Goal: Information Seeking & Learning: Learn about a topic

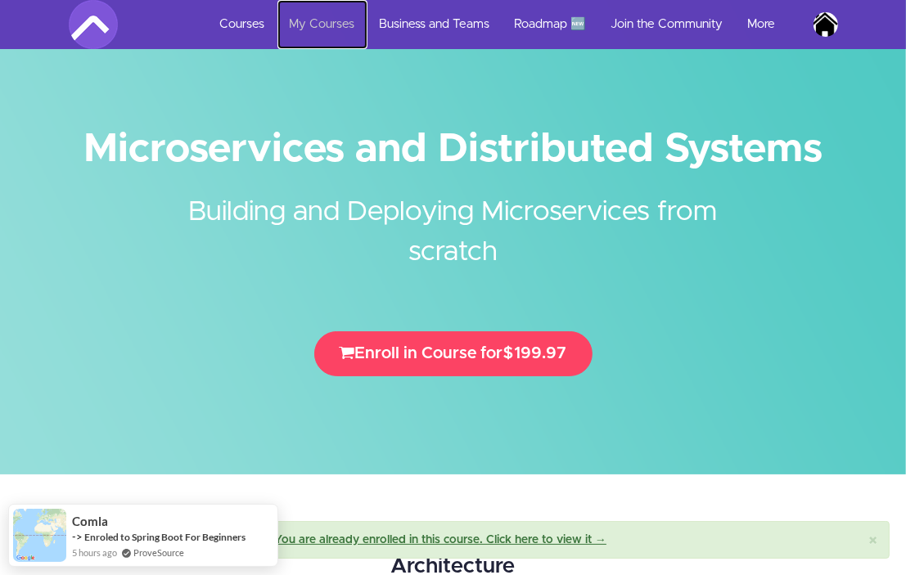
click at [304, 32] on link "My Courses" at bounding box center [322, 24] width 90 height 49
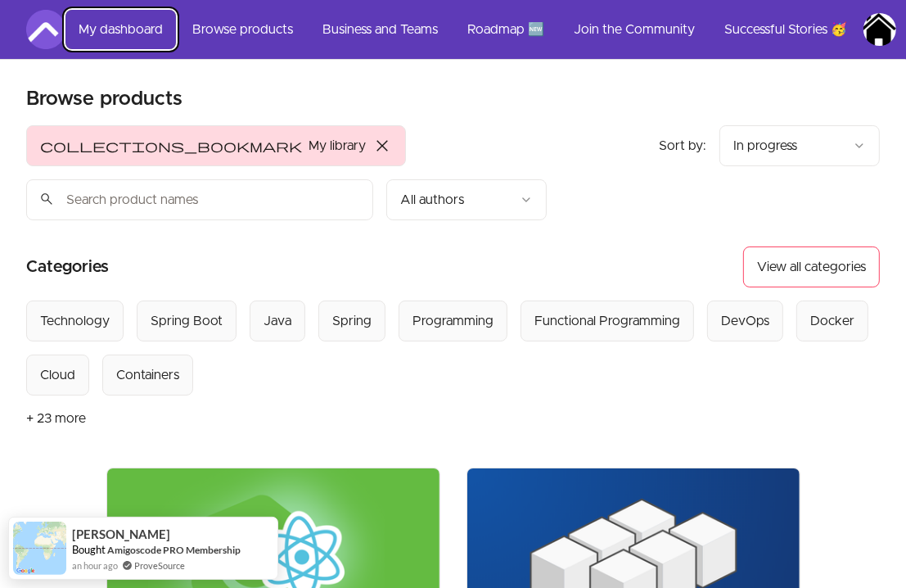
click at [126, 32] on link "My dashboard" at bounding box center [120, 29] width 110 height 39
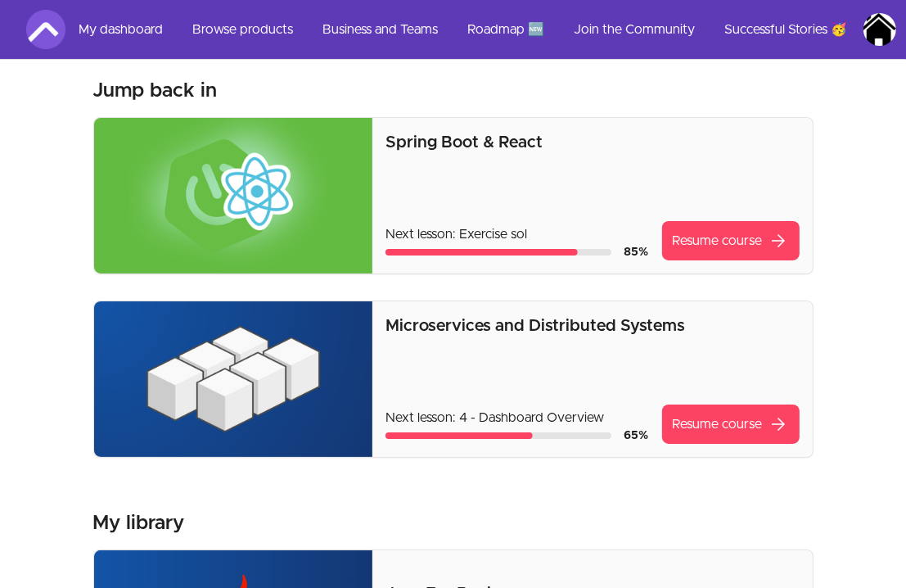
scroll to position [75, 0]
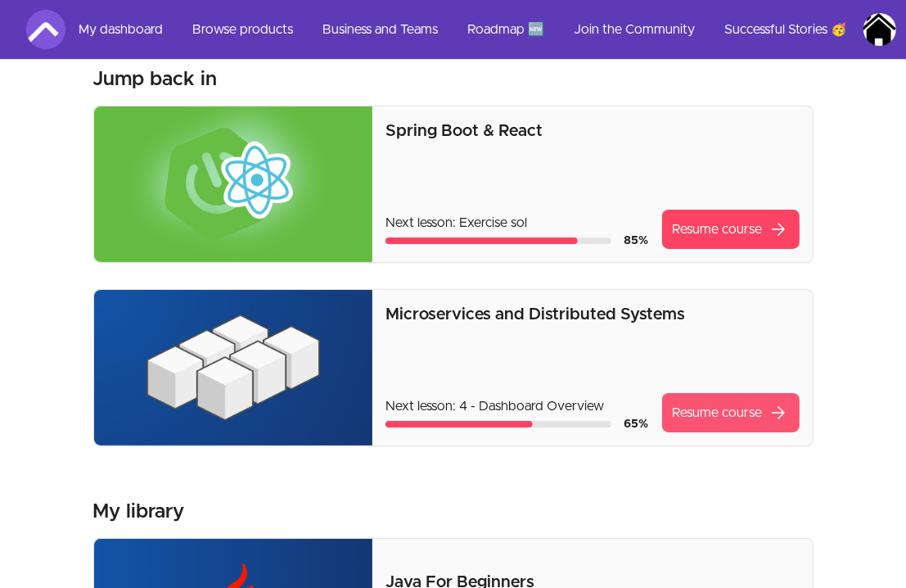
click at [714, 412] on link "Resume course arrow_forward" at bounding box center [730, 412] width 137 height 39
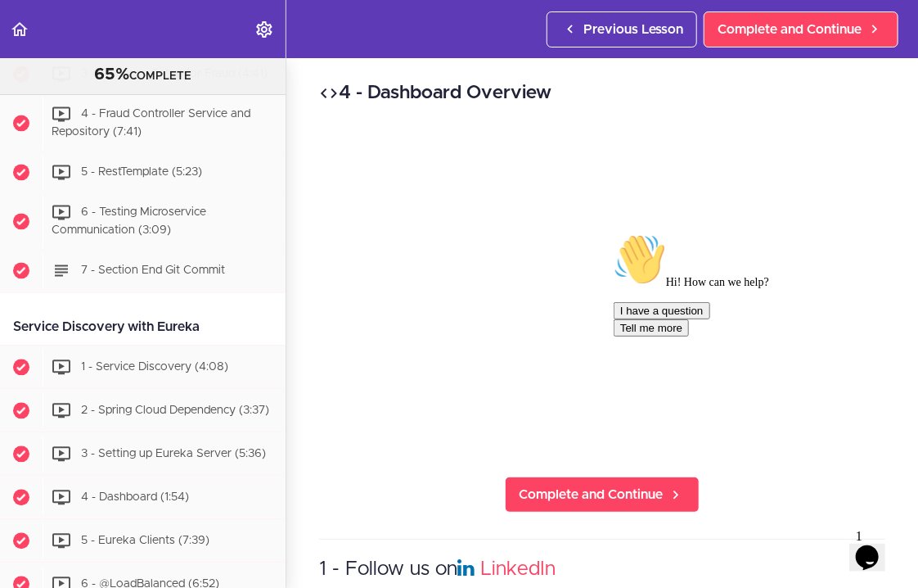
scroll to position [1185, 0]
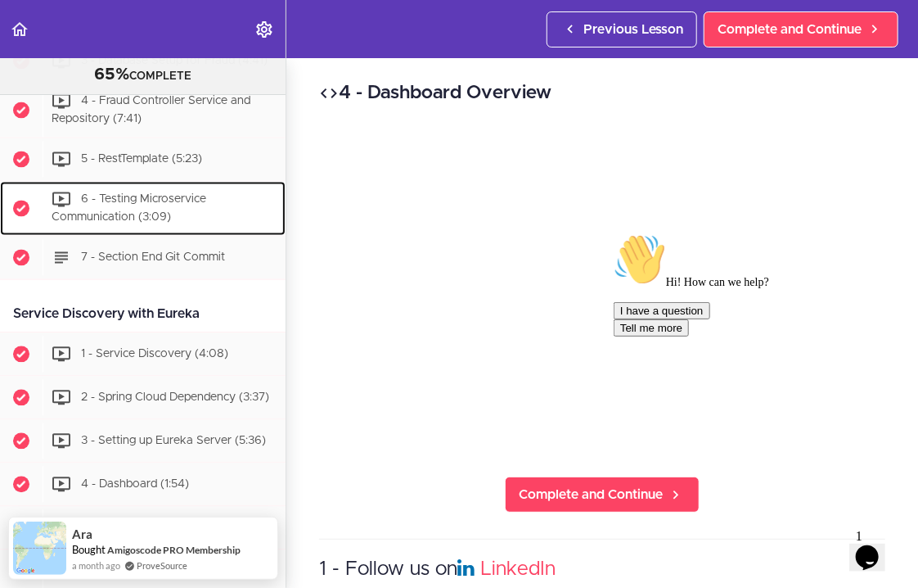
click at [188, 201] on div "6 - Testing Microservice Communication (3:09)" at bounding box center [164, 208] width 243 height 54
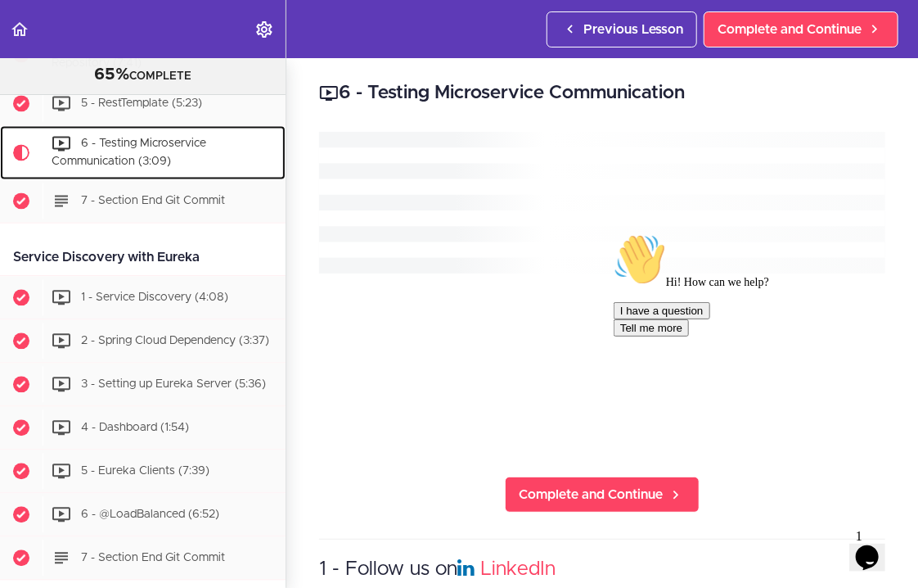
scroll to position [1241, 0]
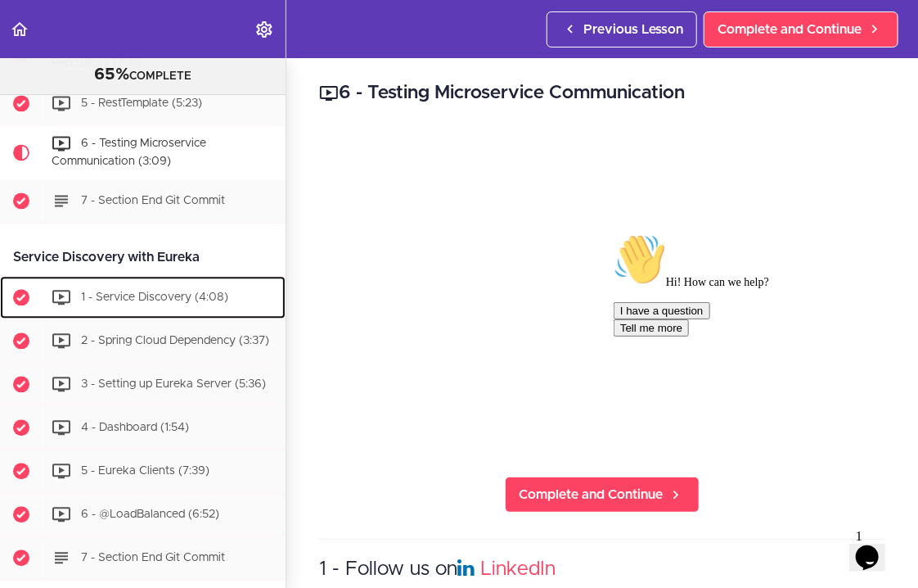
click at [171, 290] on span "1 - Service Discovery (4:08)" at bounding box center [154, 295] width 147 height 11
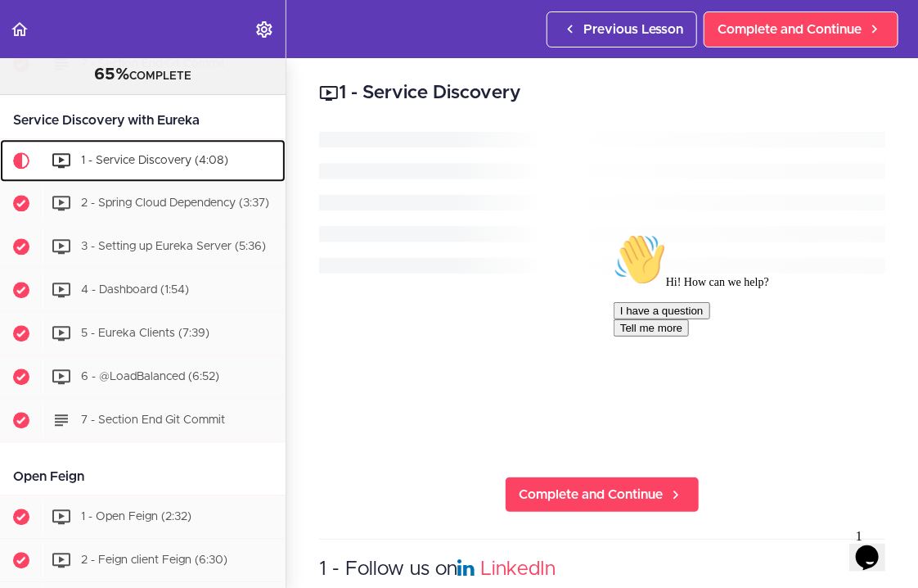
scroll to position [1391, 0]
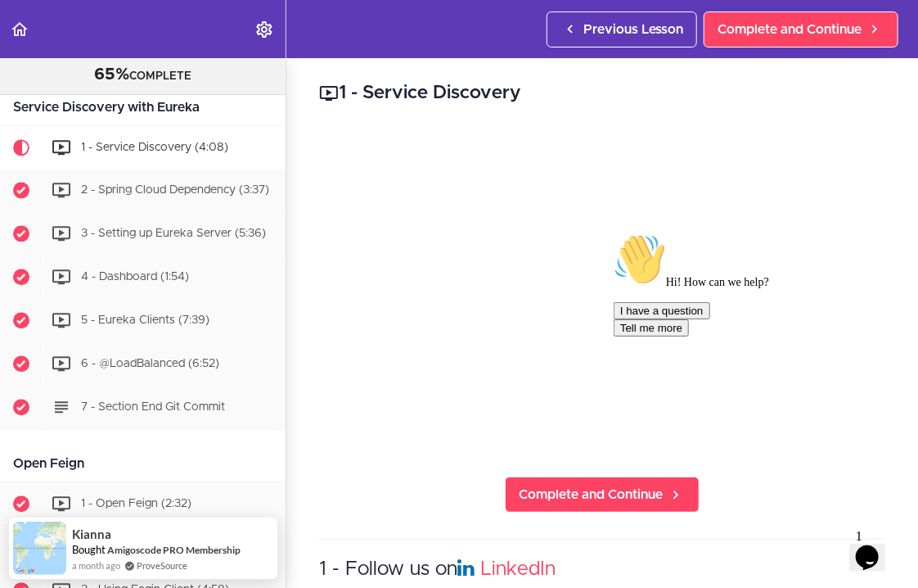
click at [881, 232] on div "Chat attention grabber" at bounding box center [760, 232] width 295 height 0
click at [882, 342] on div "1 - Service Discovery Complete and Continue 1 - Follow us on LinkedIn 2 - Subsc…" at bounding box center [602, 322] width 632 height 529
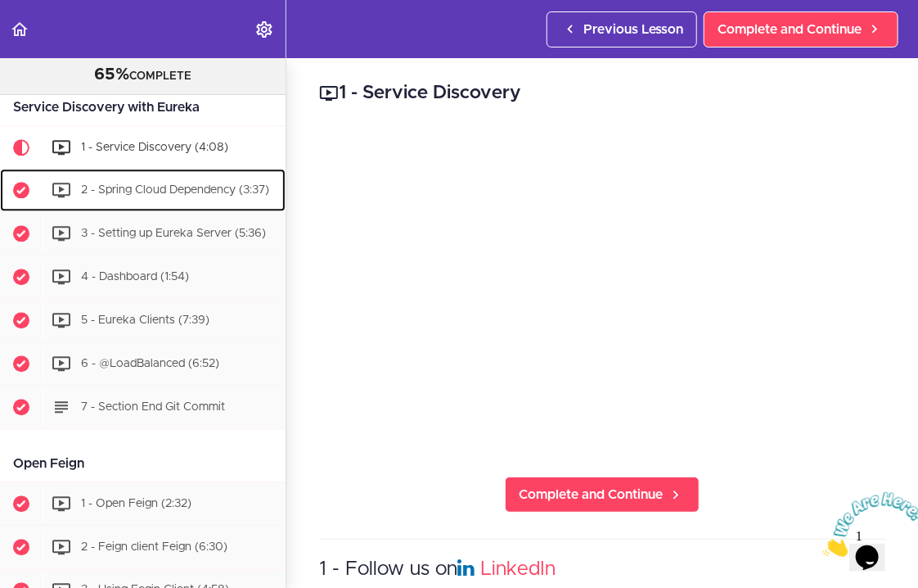
click at [198, 183] on span "2 - Spring Cloud Dependency (3:37)" at bounding box center [175, 188] width 188 height 11
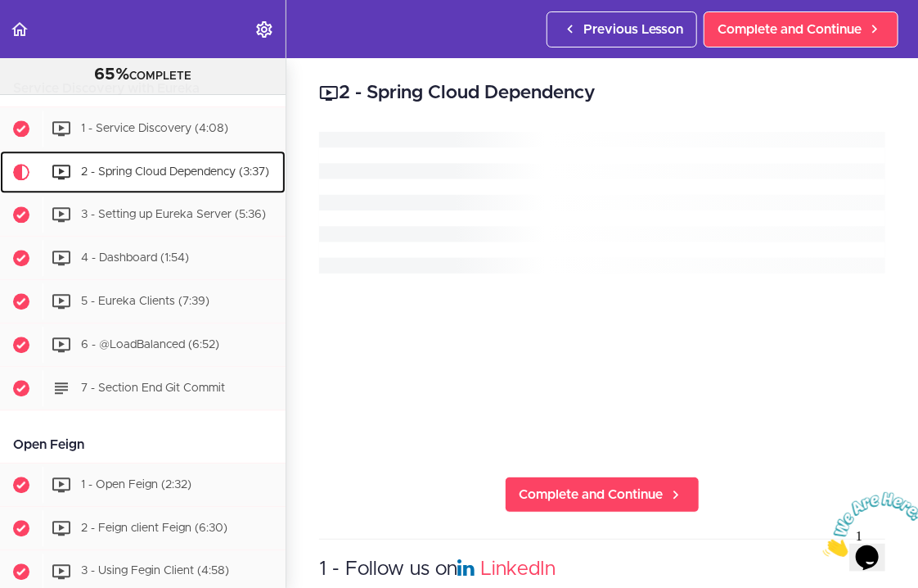
click at [197, 174] on div "2 - Spring Cloud Dependency (3:37)" at bounding box center [164, 172] width 243 height 36
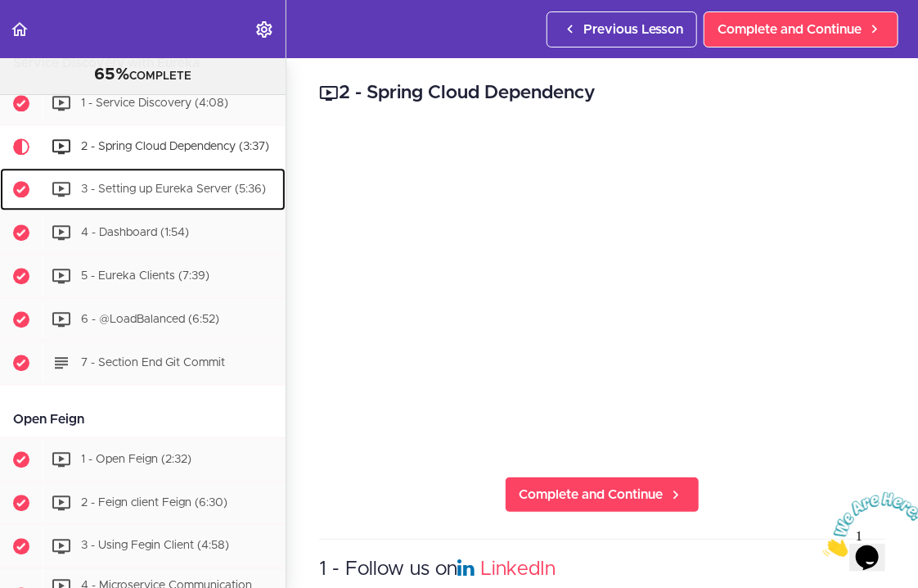
click at [200, 194] on span "3 - Setting up Eureka Server (5:36)" at bounding box center [173, 187] width 185 height 11
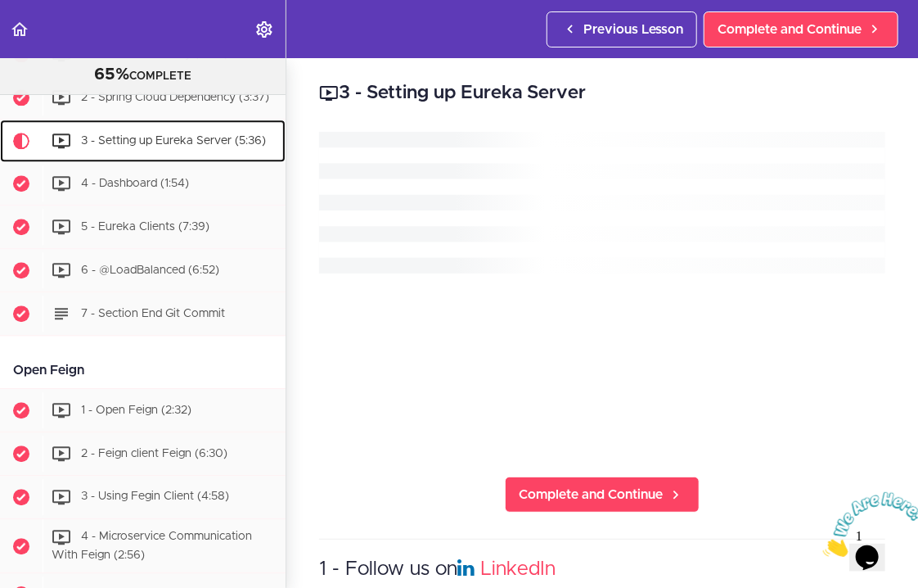
scroll to position [1489, 0]
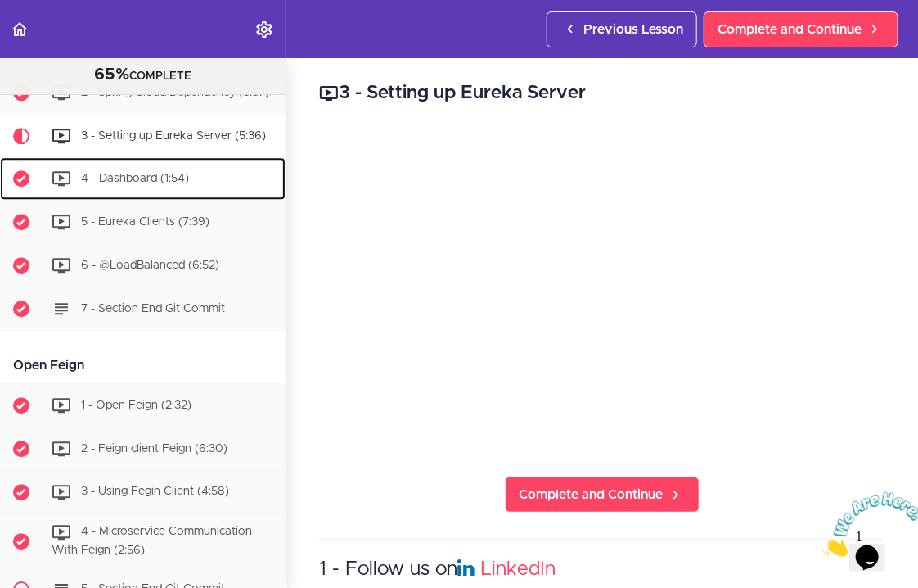
click at [120, 178] on span "4 - Dashboard (1:54)" at bounding box center [135, 177] width 108 height 11
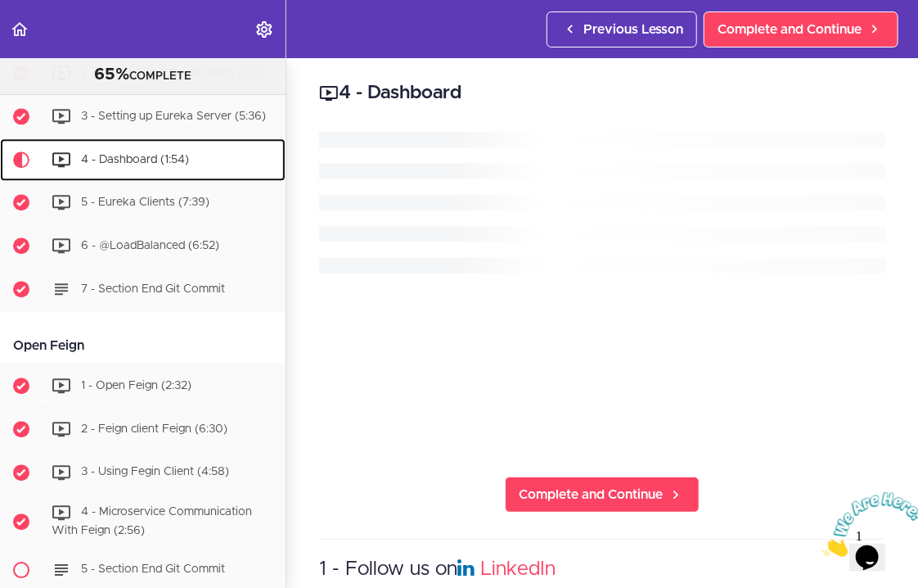
scroll to position [1532, 0]
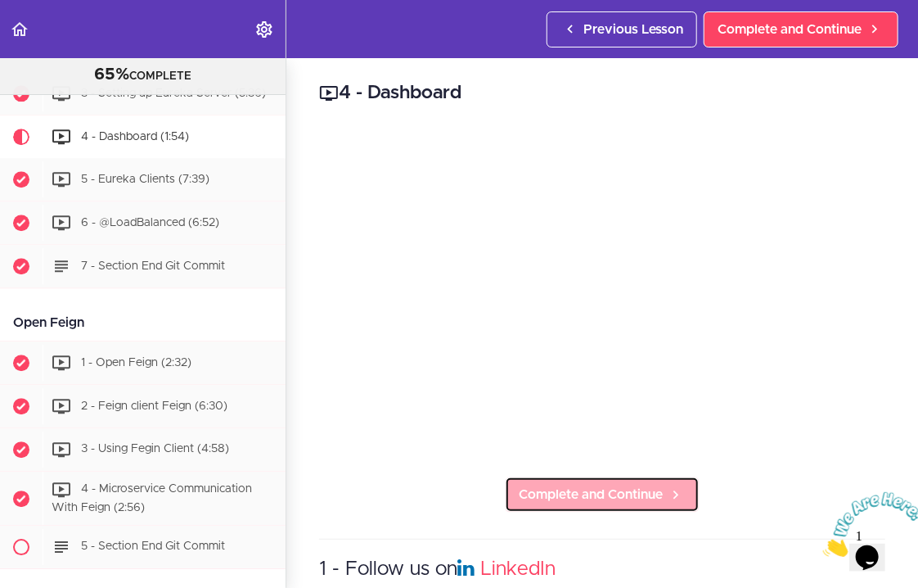
click at [637, 494] on span "Complete and Continue" at bounding box center [591, 494] width 144 height 20
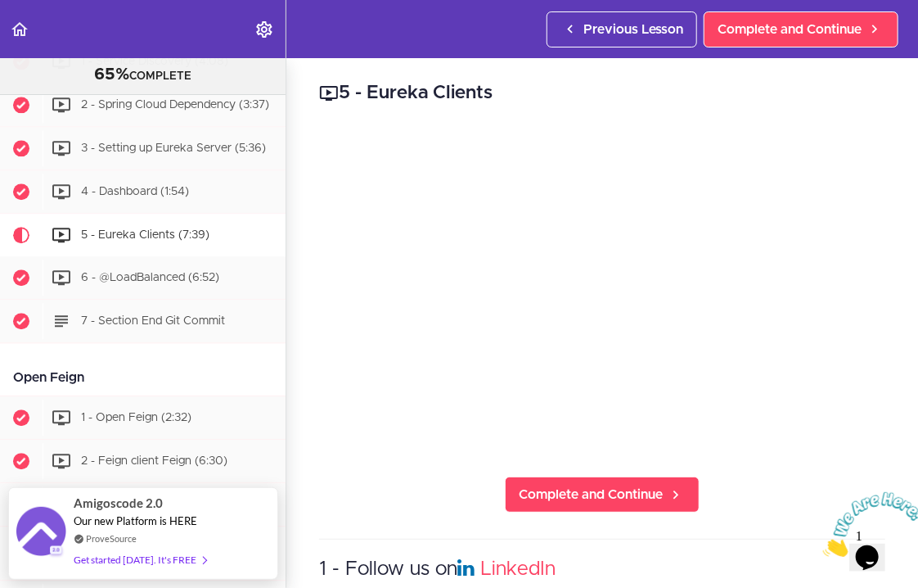
scroll to position [1463, 0]
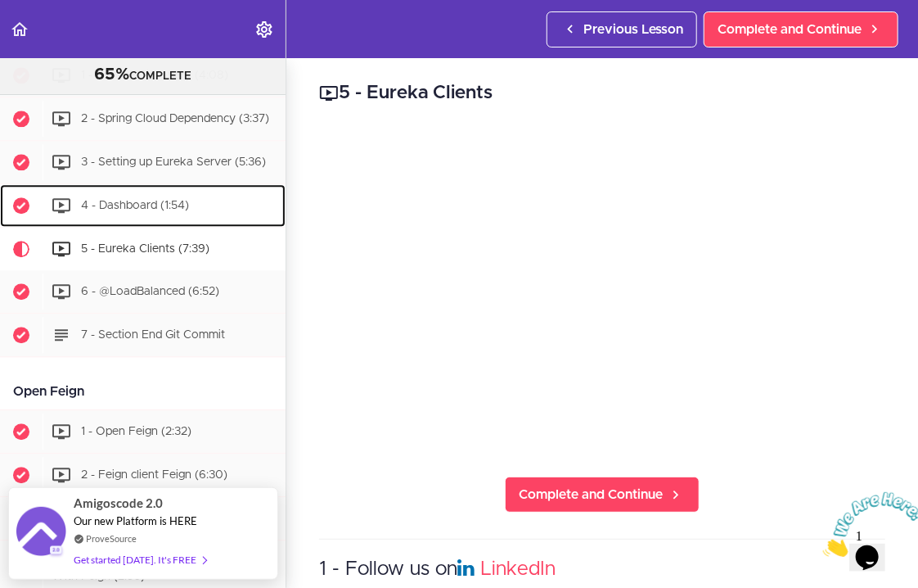
click at [171, 205] on span "4 - Dashboard (1:54)" at bounding box center [135, 204] width 108 height 11
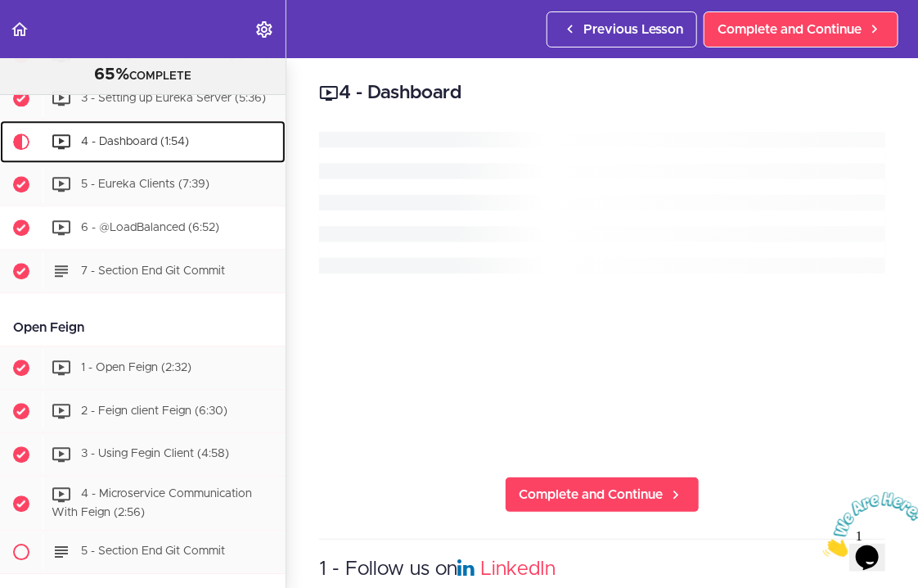
scroll to position [1532, 0]
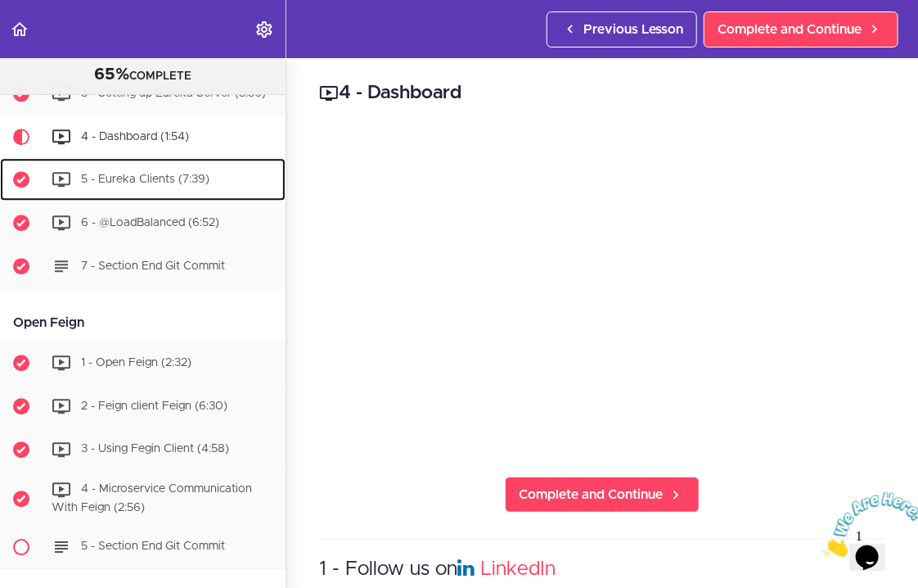
click at [167, 181] on span "5 - Eureka Clients (7:39)" at bounding box center [145, 178] width 128 height 11
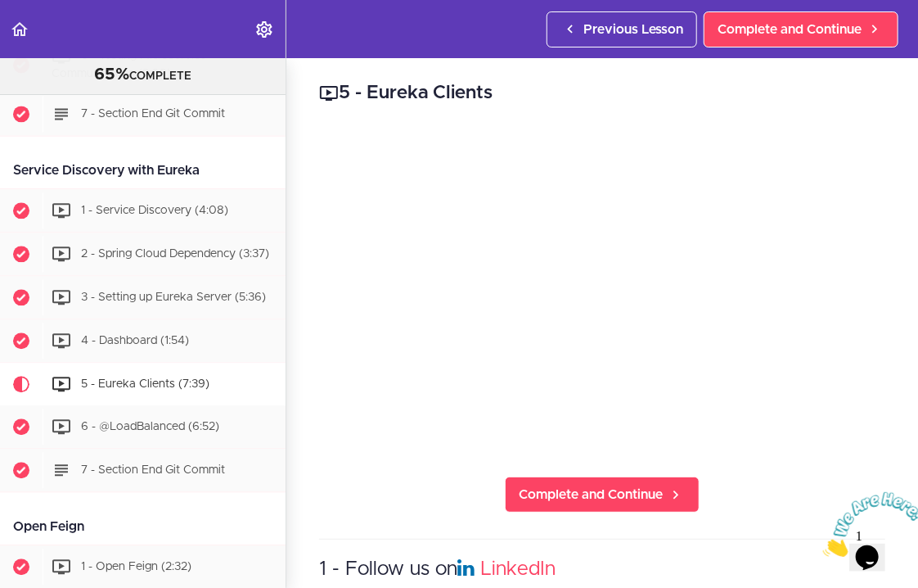
scroll to position [1478, 0]
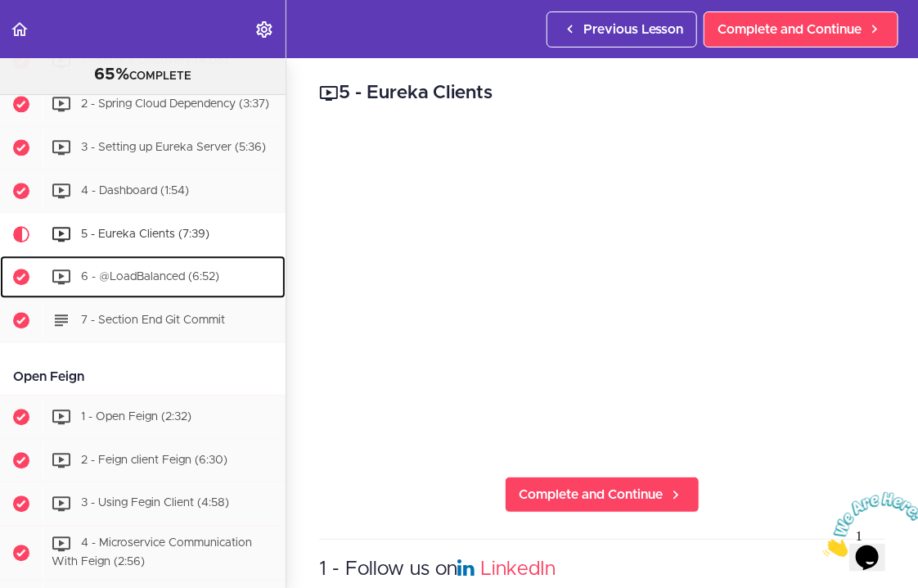
click at [175, 286] on div "6 - @LoadBalanced (6:52)" at bounding box center [164, 277] width 243 height 36
click at [173, 281] on span "6 - @LoadBalanced (6:52)" at bounding box center [150, 275] width 138 height 11
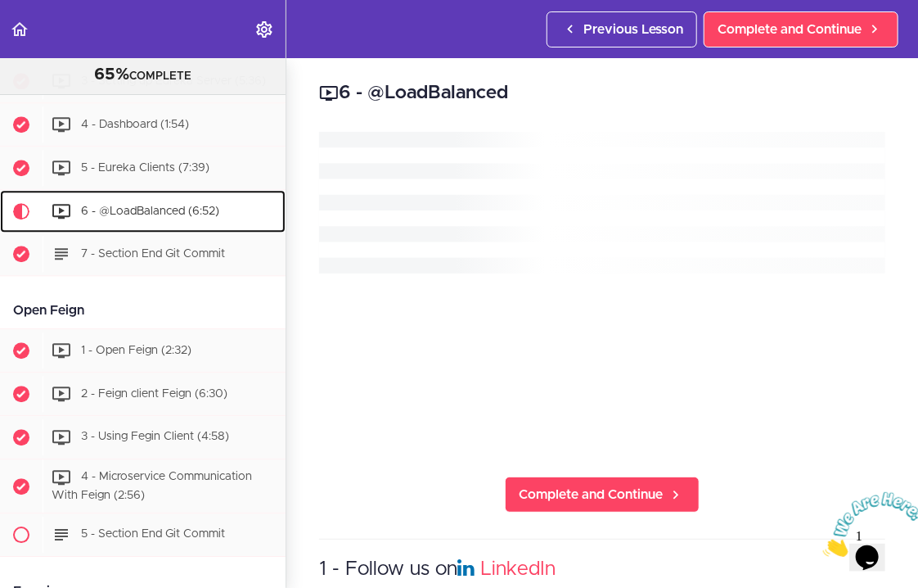
scroll to position [1619, 0]
